Goal: Transaction & Acquisition: Subscribe to service/newsletter

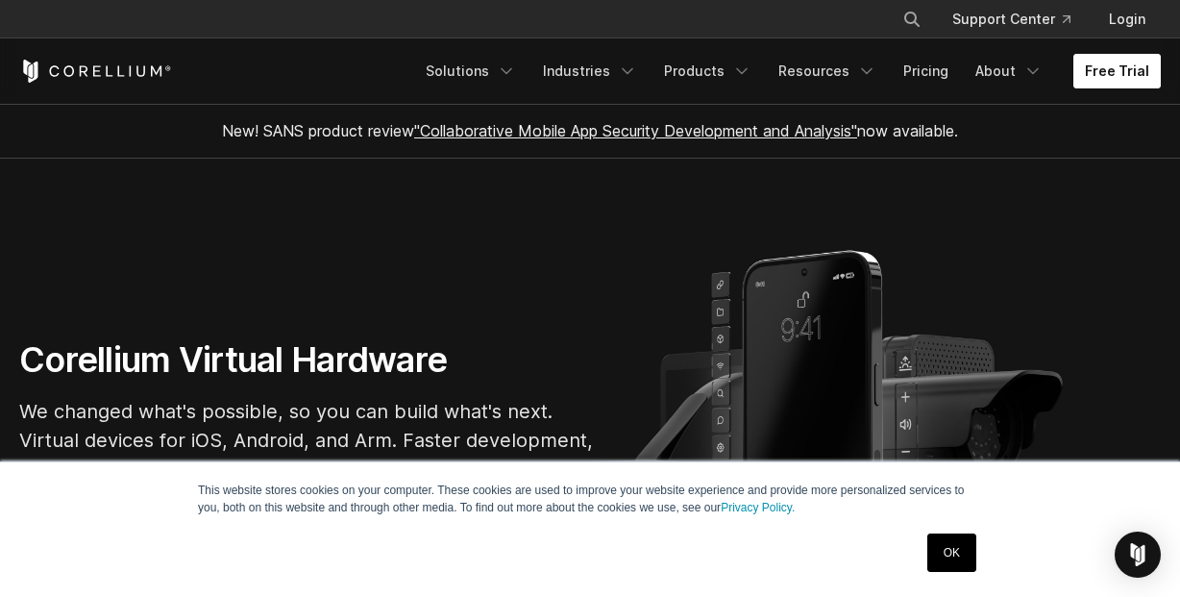
click at [1109, 62] on link "Free Trial" at bounding box center [1117, 71] width 87 height 35
